Goal: Transaction & Acquisition: Book appointment/travel/reservation

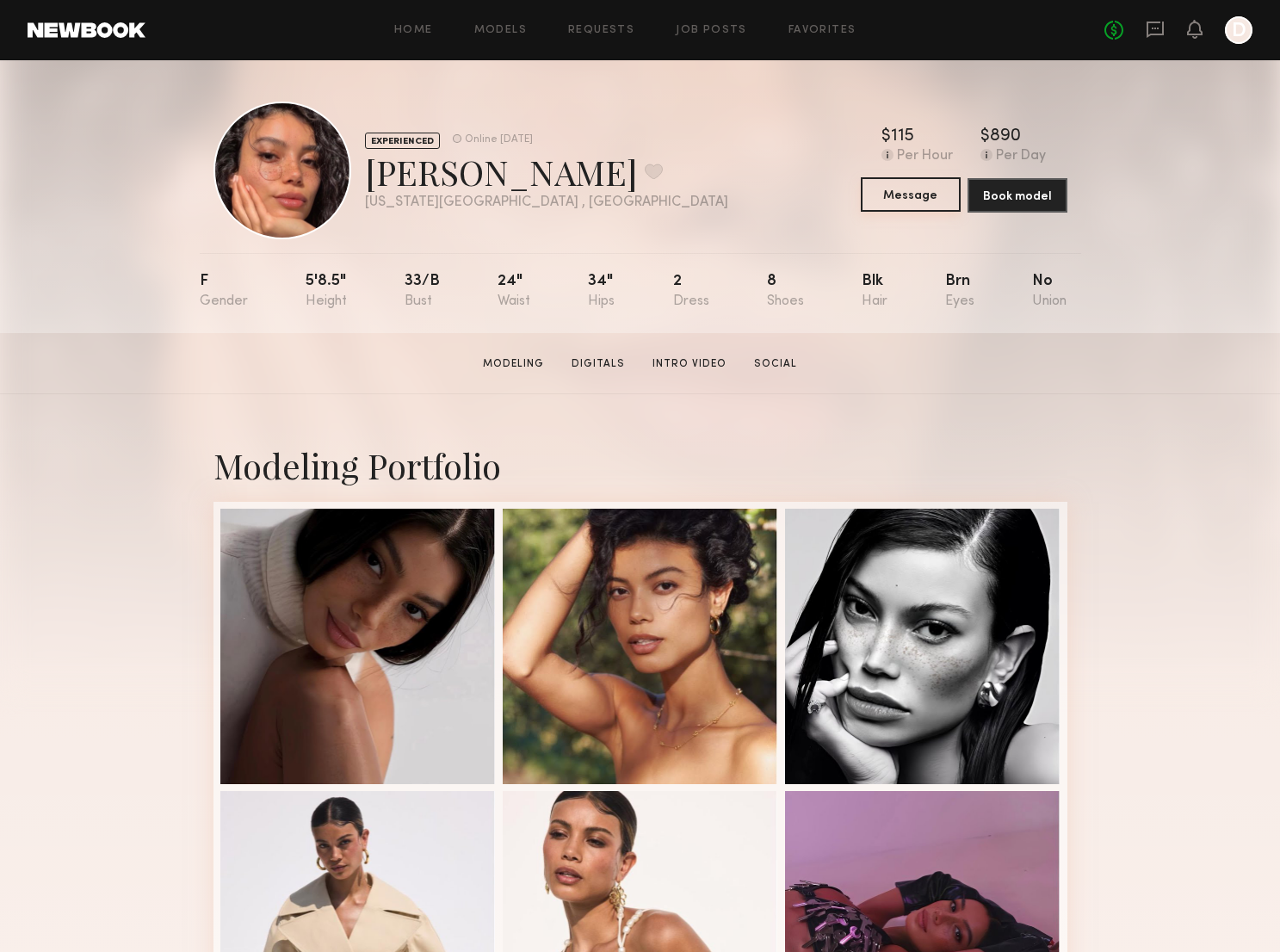
click at [920, 197] on button "Message" at bounding box center [910, 194] width 100 height 35
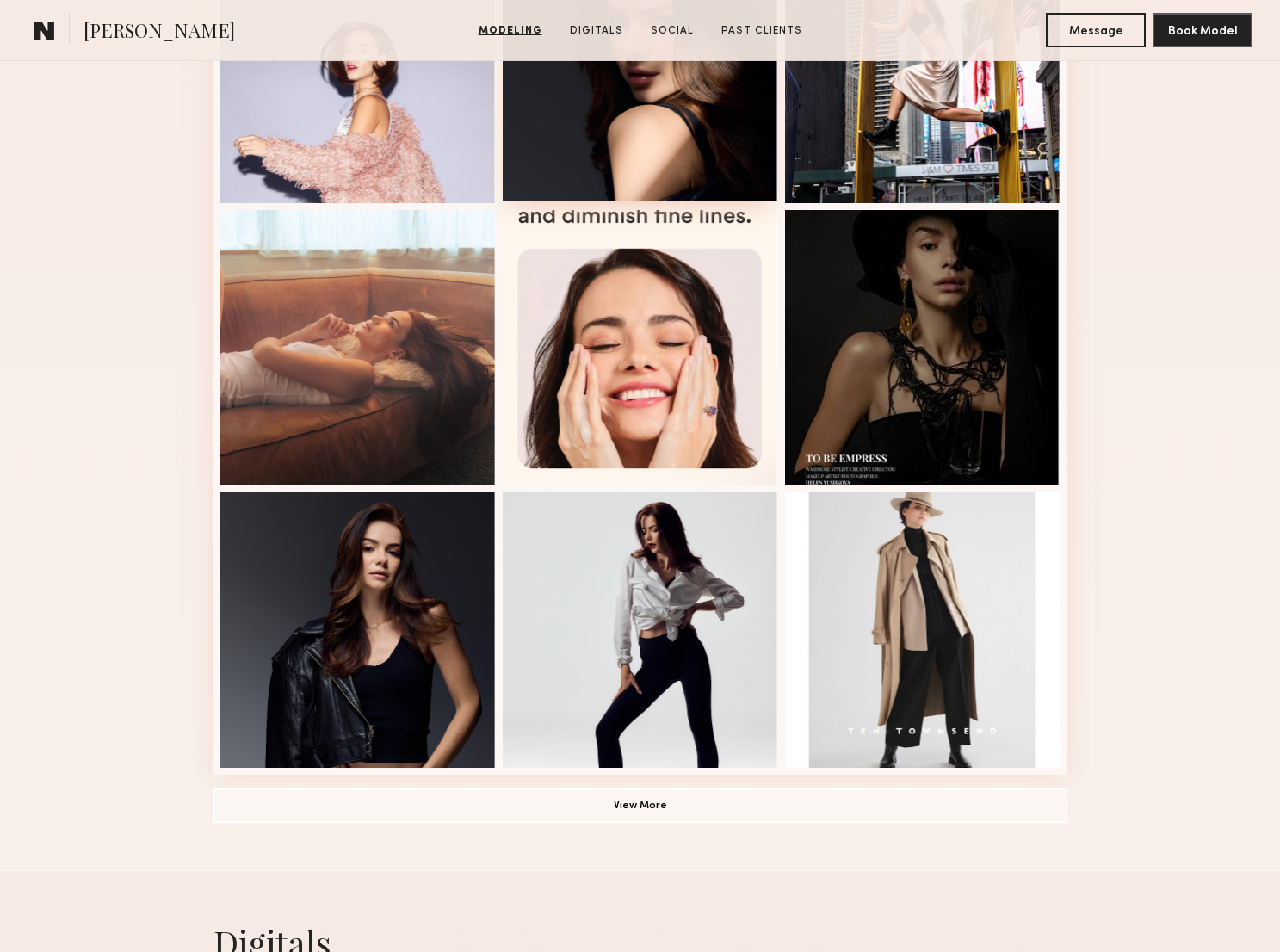
scroll to position [861, 0]
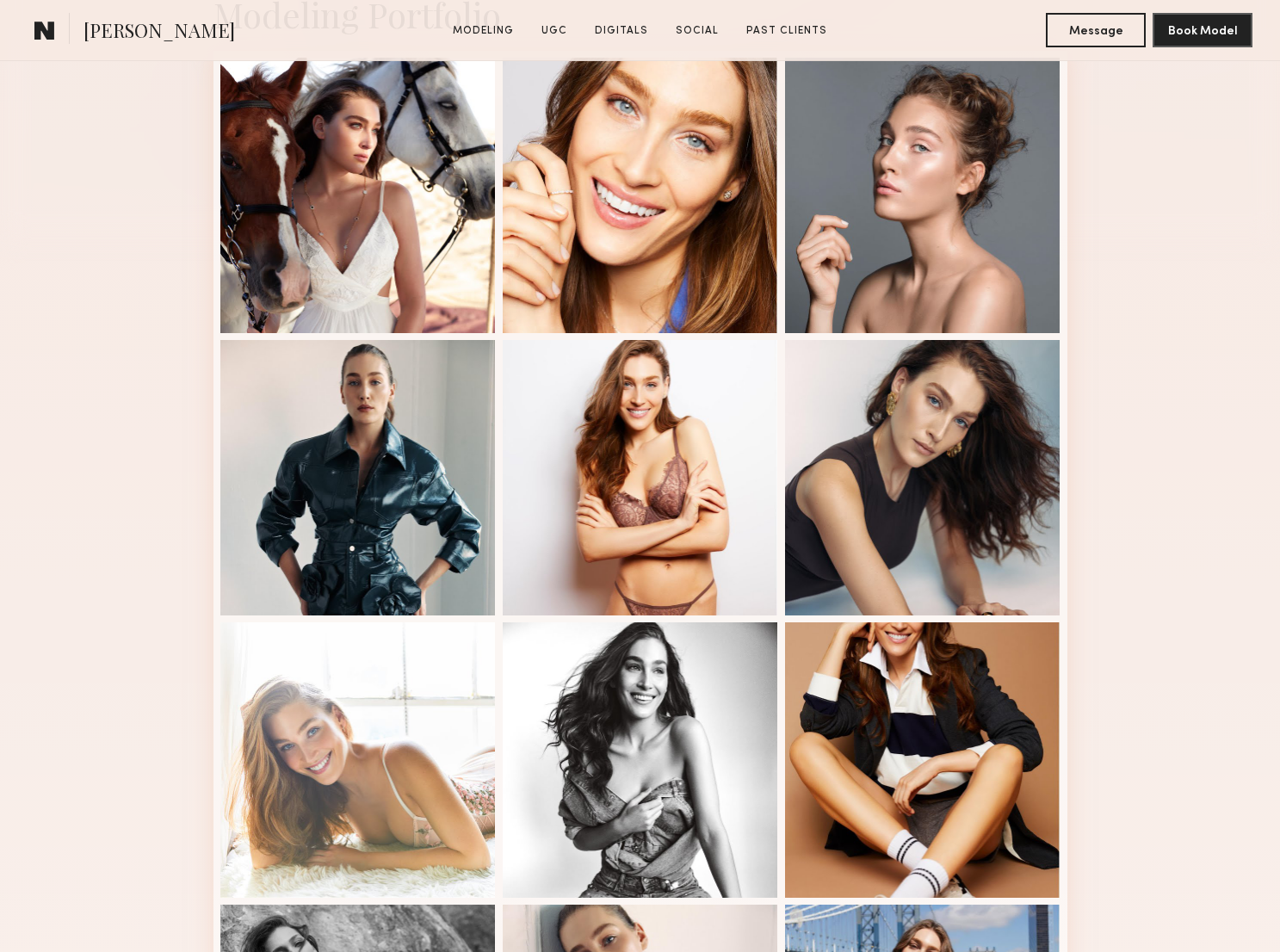
scroll to position [454, 0]
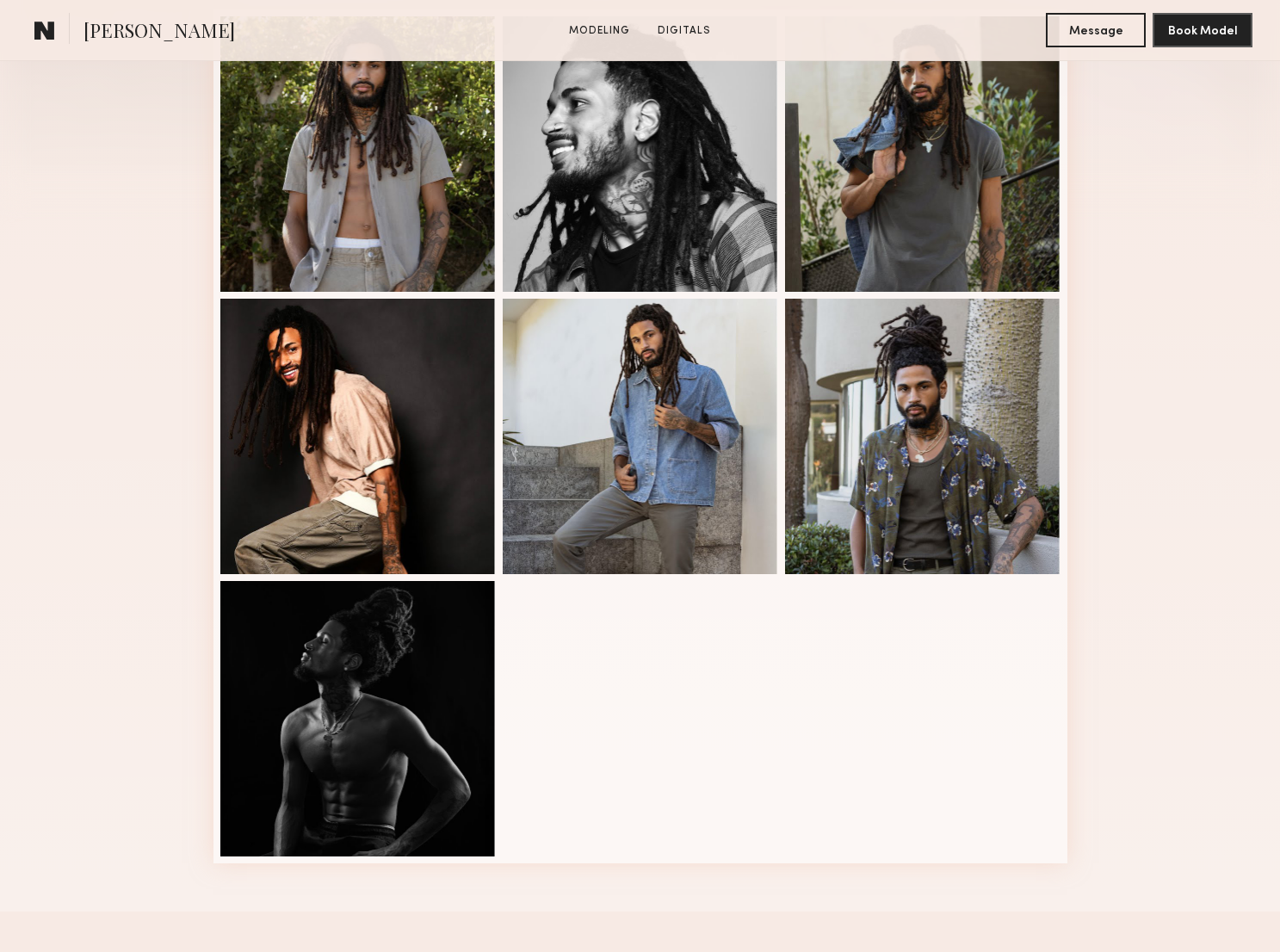
scroll to position [497, 0]
